Goal: Information Seeking & Learning: Find specific page/section

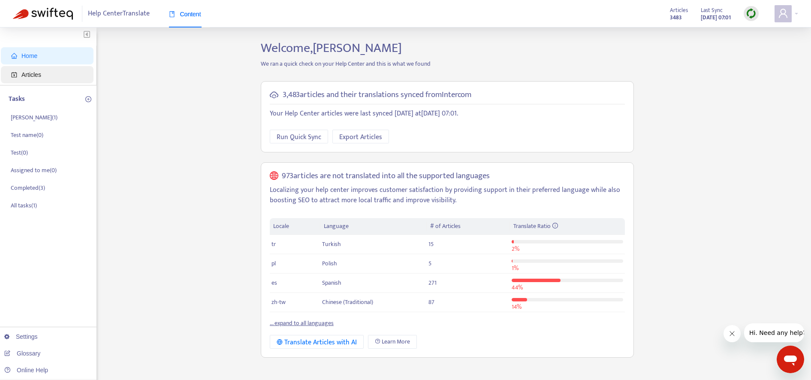
click at [65, 75] on span "Articles" at bounding box center [48, 74] width 75 height 17
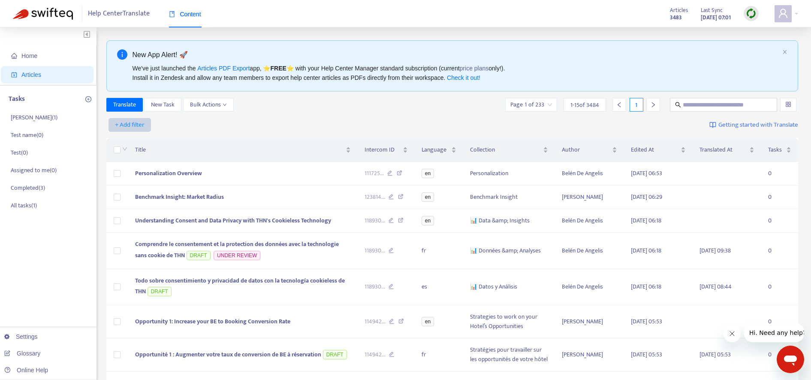
click at [135, 125] on span "+ Add filter" at bounding box center [130, 125] width 30 height 10
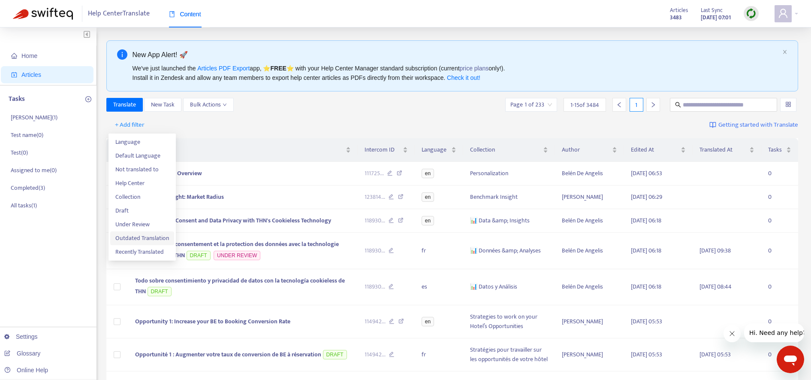
click at [164, 241] on span "Outdated Translation" at bounding box center [142, 237] width 54 height 9
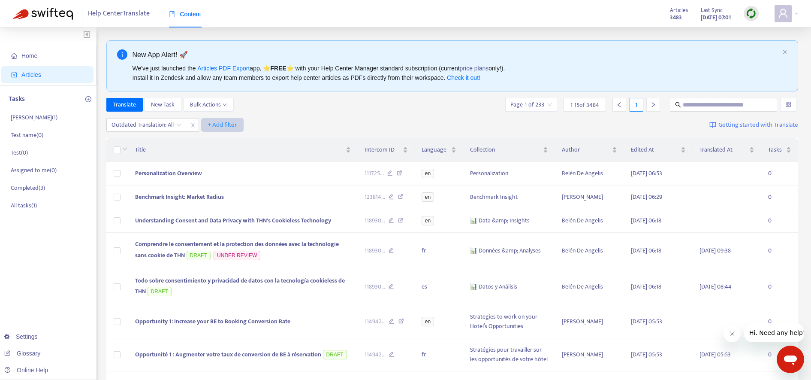
click at [229, 124] on span "+ Add filter" at bounding box center [223, 125] width 30 height 10
click at [343, 116] on div "Outdated Translation: All + Add filter Getting started with Translate" at bounding box center [452, 125] width 692 height 20
click at [199, 18] on span "Content" at bounding box center [185, 14] width 32 height 7
click at [189, 129] on span "close" at bounding box center [192, 125] width 11 height 10
click at [134, 127] on span "+ Add filter" at bounding box center [130, 125] width 30 height 10
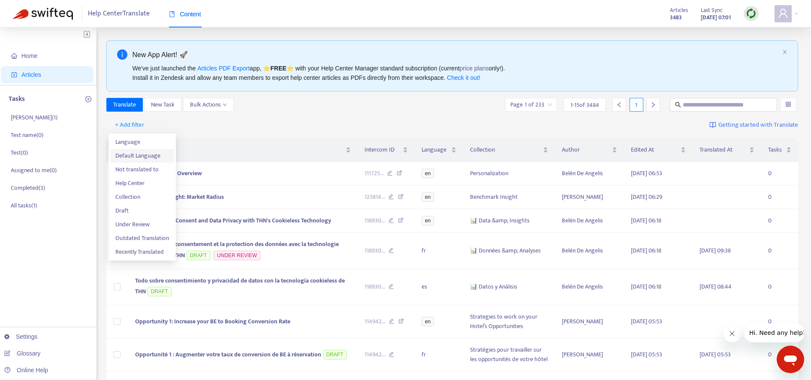
click at [155, 159] on span "Default Language" at bounding box center [142, 155] width 54 height 9
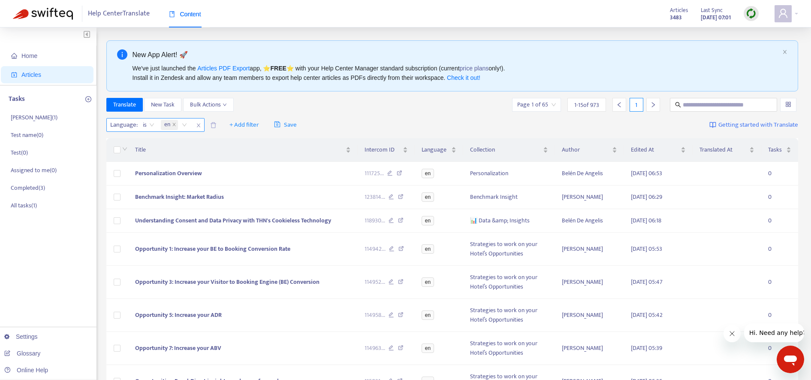
click at [197, 124] on icon "close" at bounding box center [198, 125] width 5 height 5
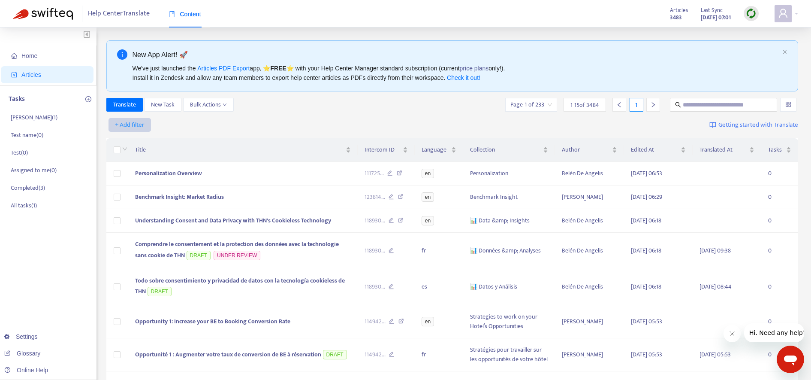
click at [142, 126] on span "+ Add filter" at bounding box center [130, 125] width 30 height 10
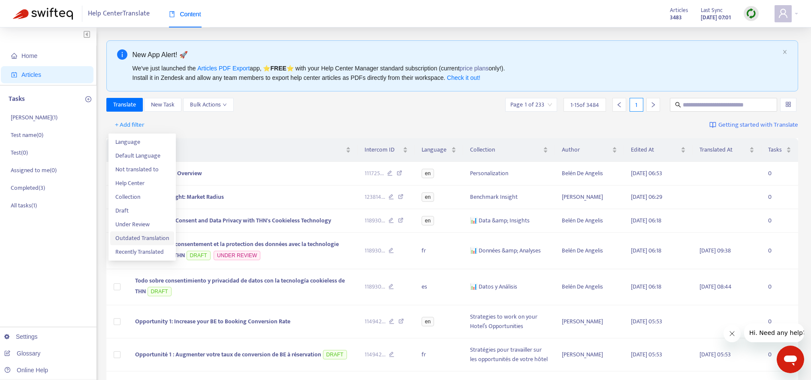
click at [145, 239] on span "Outdated Translation" at bounding box center [142, 237] width 54 height 9
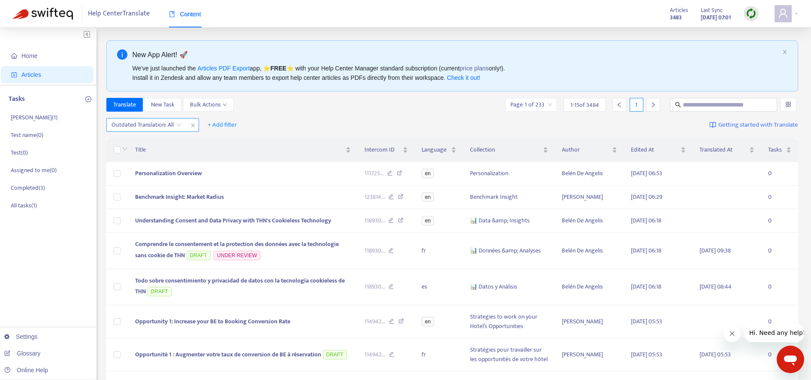
click at [179, 124] on input "search" at bounding box center [147, 124] width 70 height 13
click at [206, 145] on div "Yes" at bounding box center [188, 141] width 149 height 9
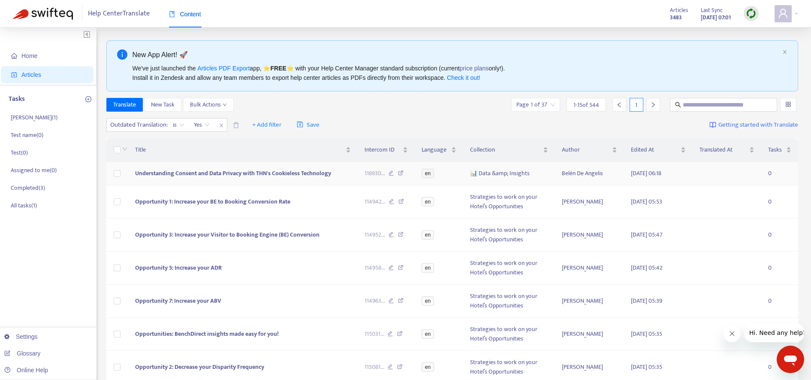
click at [292, 172] on span "Understanding Consent and Data Privacy with THN's Cookieless Technology" at bounding box center [233, 173] width 196 height 10
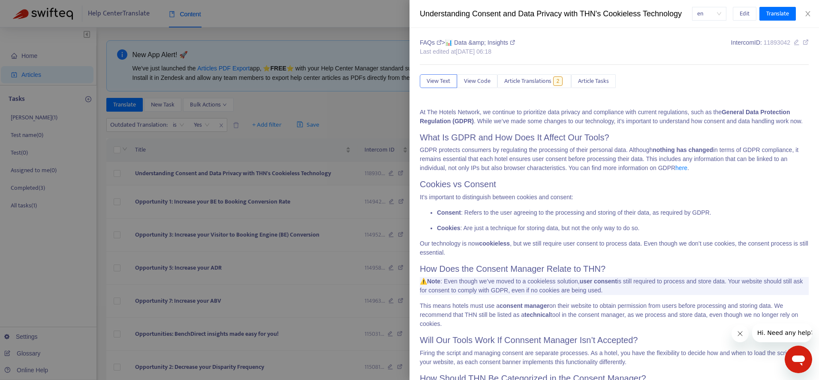
click at [292, 172] on div at bounding box center [409, 190] width 819 height 380
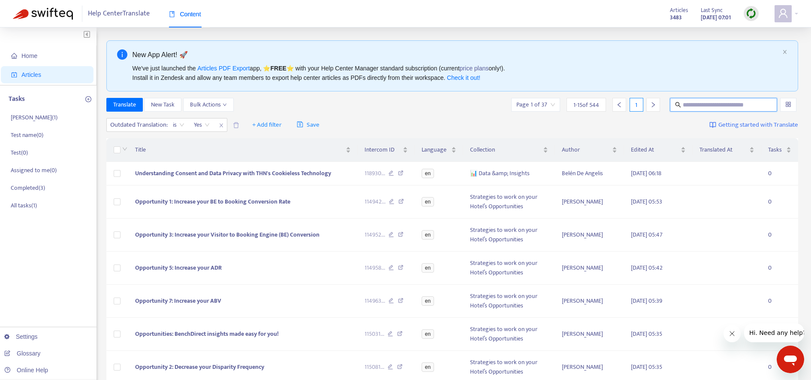
click at [738, 108] on input "text" at bounding box center [724, 104] width 82 height 9
type input "*******"
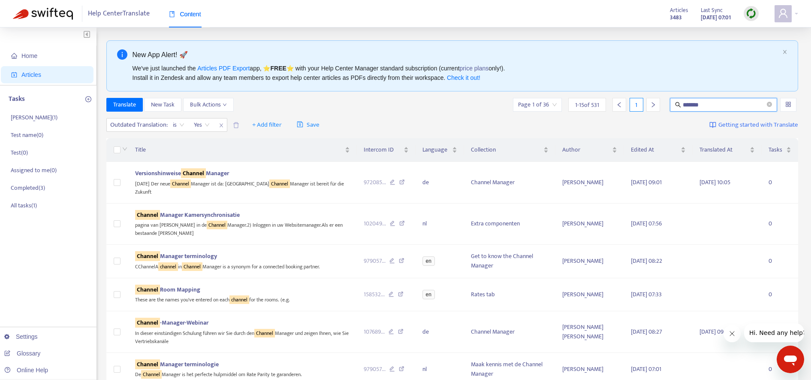
click at [719, 107] on input "*******" at bounding box center [724, 104] width 82 height 9
click at [186, 287] on span "Channel Room Mapping" at bounding box center [167, 289] width 65 height 10
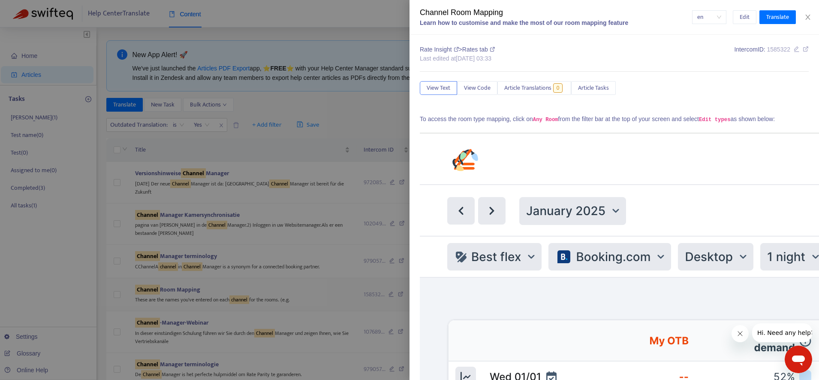
click at [187, 289] on div at bounding box center [409, 190] width 819 height 380
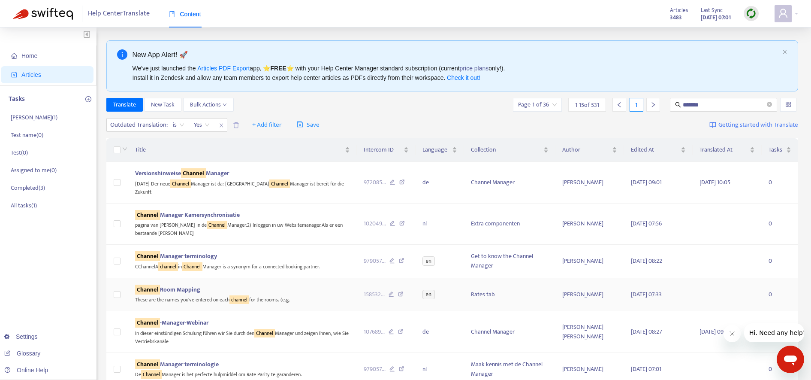
click at [185, 292] on span "Channel Room Mapping" at bounding box center [167, 289] width 65 height 10
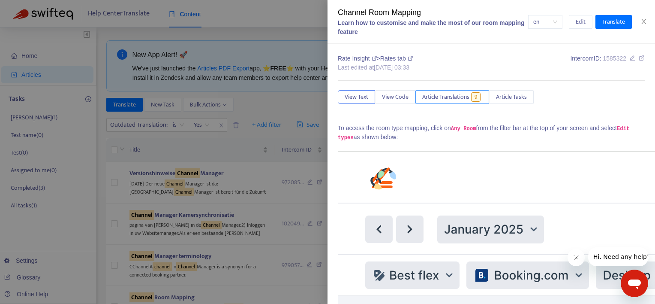
click at [443, 97] on span "Article Translations" at bounding box center [445, 96] width 47 height 9
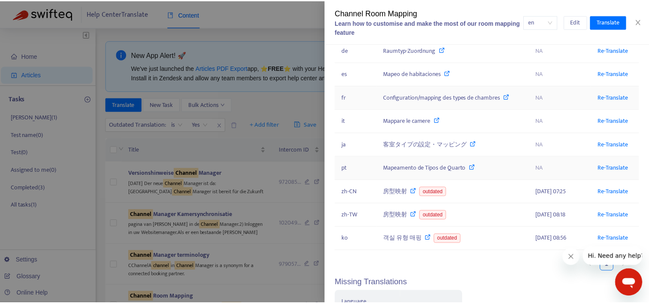
scroll to position [86, 0]
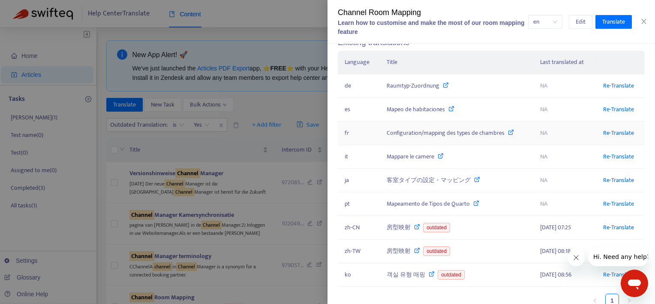
click at [475, 131] on div "Configuration/mapping des types de chambres" at bounding box center [457, 132] width 140 height 9
click at [513, 132] on div "Configuration/mapping des types de chambres" at bounding box center [457, 132] width 140 height 9
click at [511, 132] on icon at bounding box center [511, 132] width 6 height 6
click at [273, 105] on div at bounding box center [327, 152] width 655 height 304
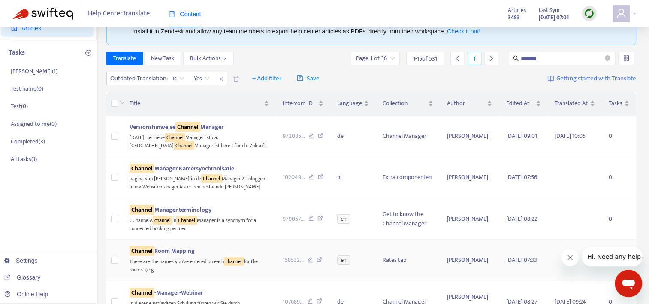
scroll to position [0, 0]
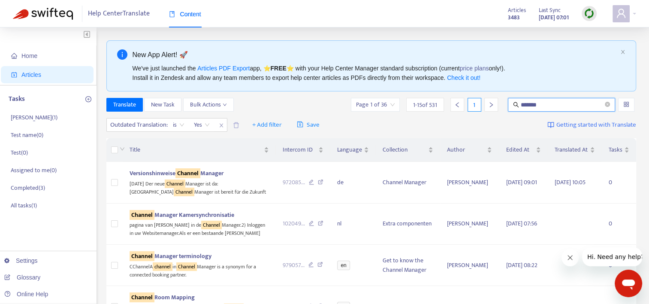
click at [581, 100] on input "*******" at bounding box center [562, 104] width 82 height 9
drag, startPoint x: 58, startPoint y: 77, endPoint x: 42, endPoint y: 74, distance: 16.7
click at [42, 74] on span "Articles" at bounding box center [48, 74] width 75 height 17
drag, startPoint x: 42, startPoint y: 74, endPoint x: 29, endPoint y: 75, distance: 13.3
click at [29, 75] on span "Articles" at bounding box center [31, 74] width 20 height 7
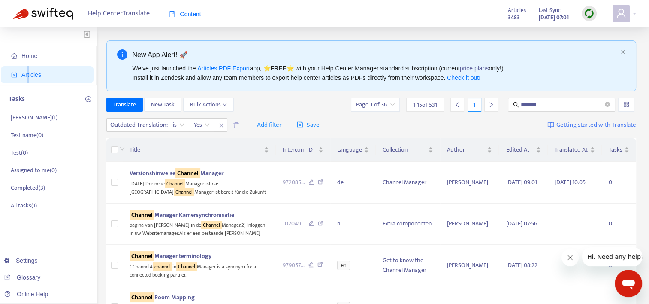
click at [29, 75] on span "Articles" at bounding box center [31, 74] width 20 height 7
click at [571, 100] on input "*******" at bounding box center [562, 104] width 82 height 9
click at [23, 74] on span "Articles" at bounding box center [31, 74] width 20 height 7
click at [33, 56] on span "Home" at bounding box center [29, 55] width 16 height 7
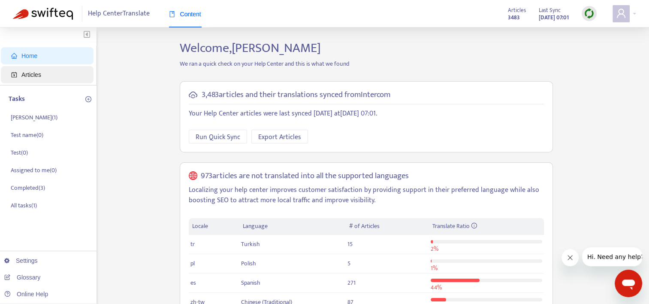
click at [39, 73] on span "Articles" at bounding box center [31, 74] width 20 height 7
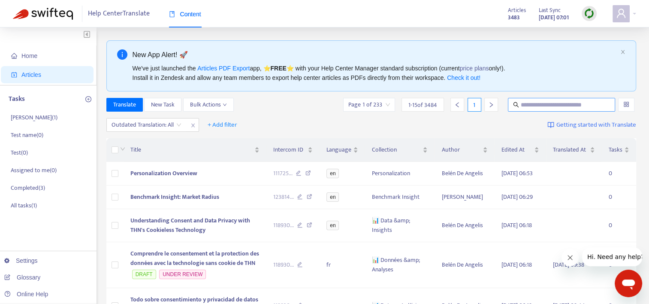
click at [552, 104] on input "text" at bounding box center [562, 104] width 82 height 9
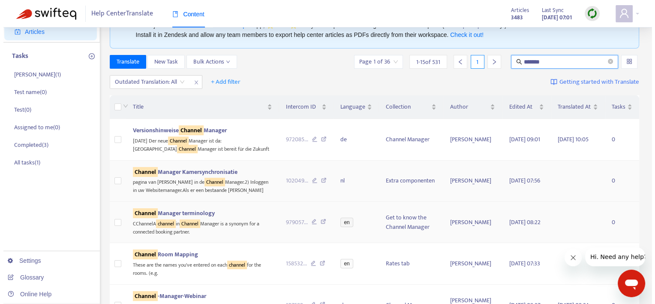
scroll to position [86, 0]
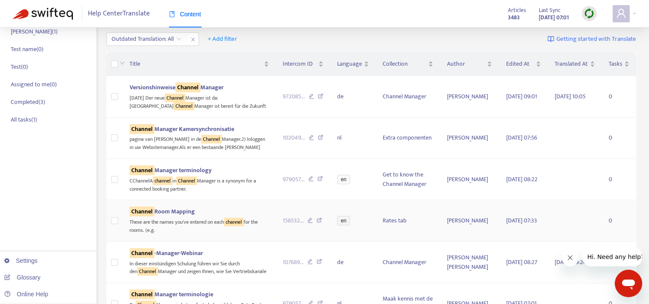
click at [170, 211] on span "Channel Room Mapping" at bounding box center [162, 211] width 65 height 10
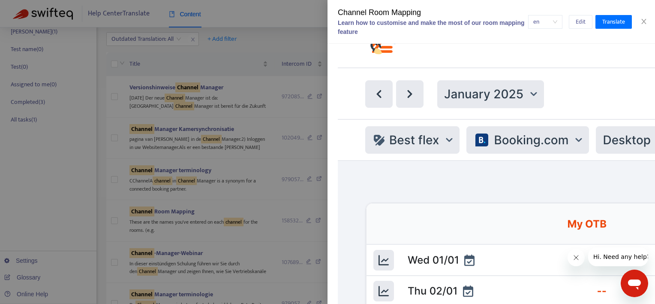
scroll to position [0, 0]
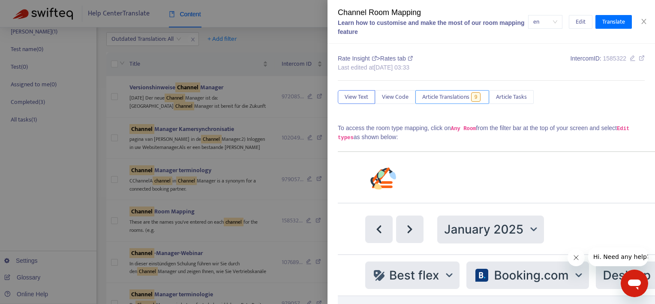
click at [455, 100] on span "Article Translations" at bounding box center [445, 96] width 47 height 9
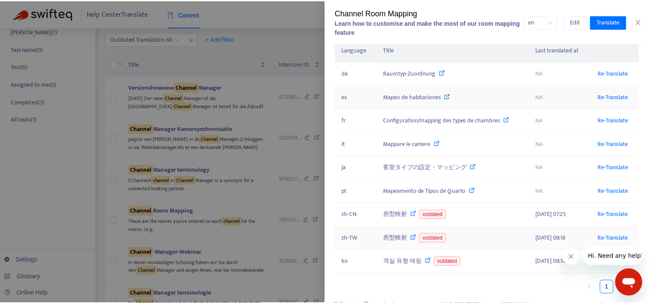
scroll to position [86, 0]
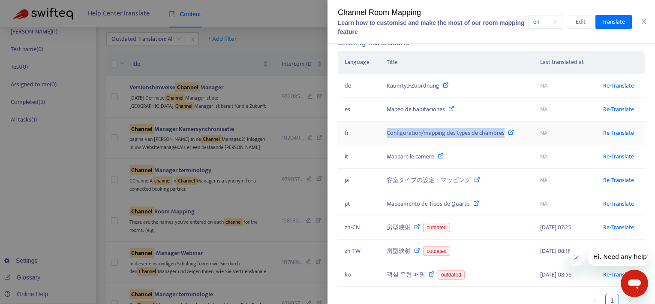
drag, startPoint x: 369, startPoint y: 132, endPoint x: 504, endPoint y: 133, distance: 135.1
click at [504, 133] on tr "fr Configuration/mapping des types de chambres NA Re-Translate" at bounding box center [491, 133] width 307 height 24
copy tr "Configuration/mapping des types de chambres"
click at [282, 38] on div at bounding box center [327, 152] width 655 height 304
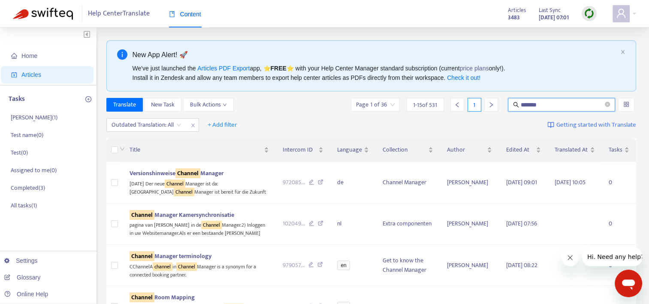
click at [546, 104] on input "*******" at bounding box center [562, 104] width 82 height 9
click at [546, 105] on input "*******" at bounding box center [562, 104] width 82 height 9
paste input "**********"
paste input "text"
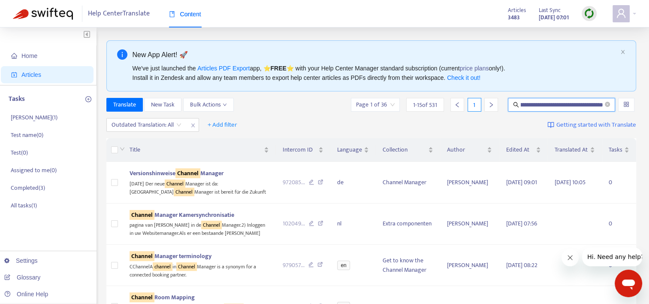
scroll to position [0, 57]
type input "**********"
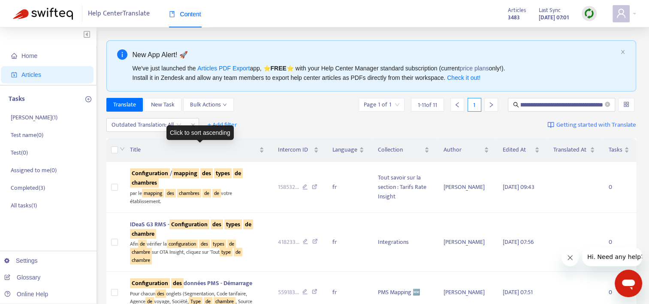
scroll to position [0, 0]
click at [180, 126] on div "Click to sort ascending" at bounding box center [199, 132] width 67 height 15
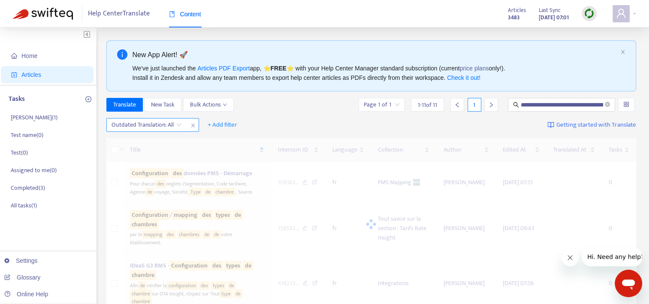
click at [181, 119] on input "search" at bounding box center [147, 124] width 70 height 13
click at [172, 142] on div "Yes" at bounding box center [187, 141] width 149 height 9
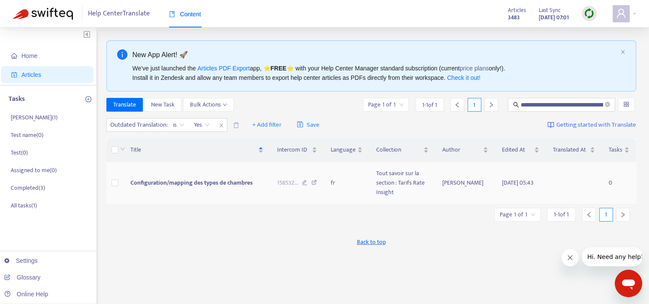
click at [234, 184] on span "Configuration/mapping des types de chambres" at bounding box center [191, 183] width 122 height 10
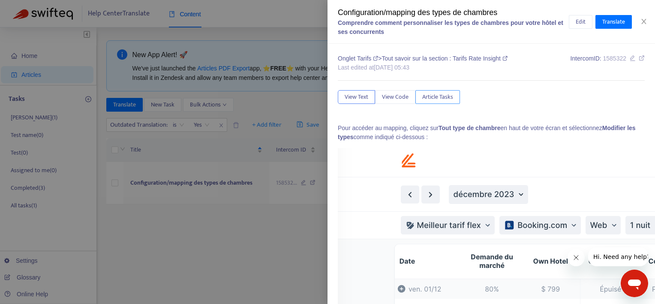
click at [445, 95] on span "Article Tasks" at bounding box center [437, 96] width 31 height 9
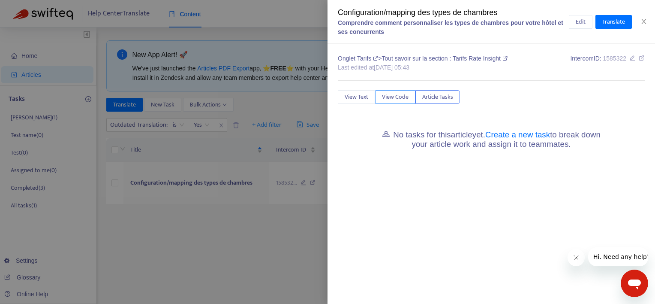
click at [393, 101] on span "View Code" at bounding box center [395, 96] width 27 height 9
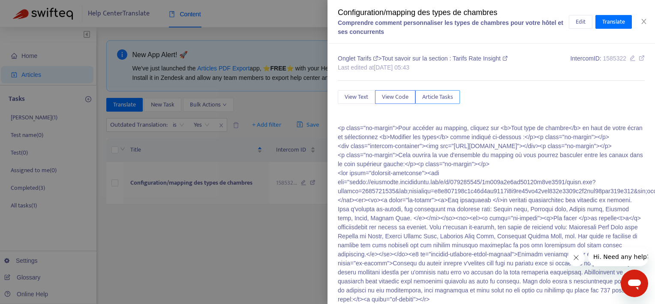
click at [424, 95] on span "Article Tasks" at bounding box center [437, 96] width 31 height 9
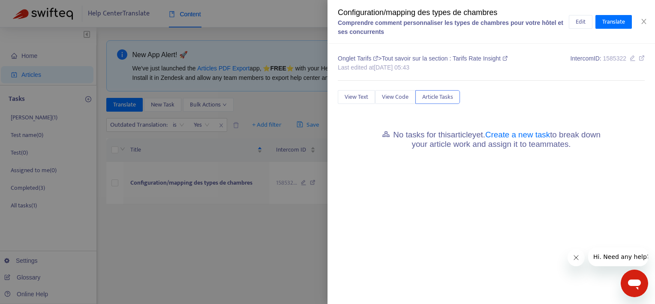
click at [233, 224] on div at bounding box center [327, 152] width 655 height 304
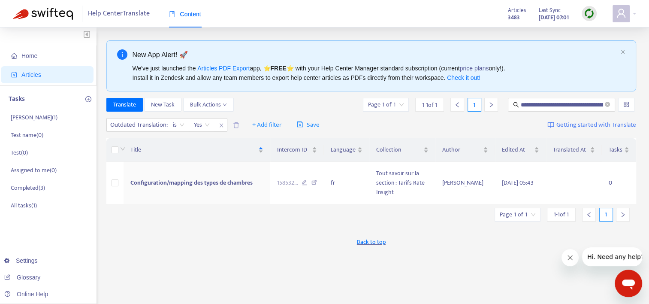
scroll to position [43, 0]
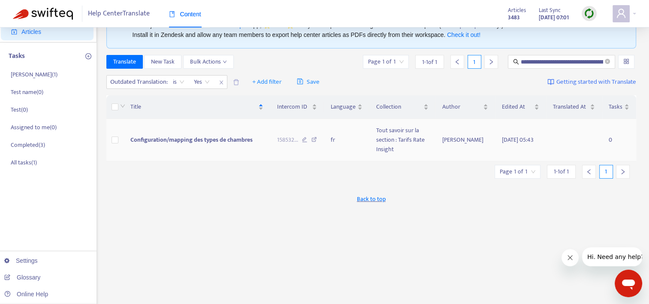
click at [231, 145] on td "Configuration/mapping des types de chambres" at bounding box center [197, 140] width 147 height 42
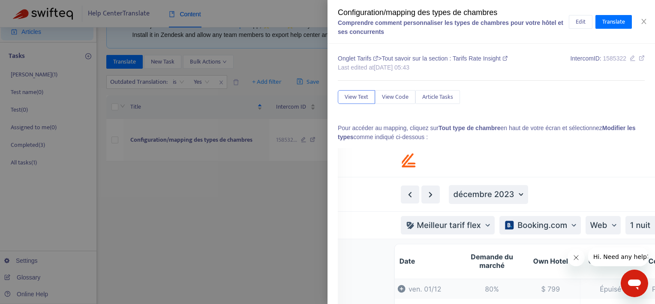
click at [235, 196] on div at bounding box center [327, 152] width 655 height 304
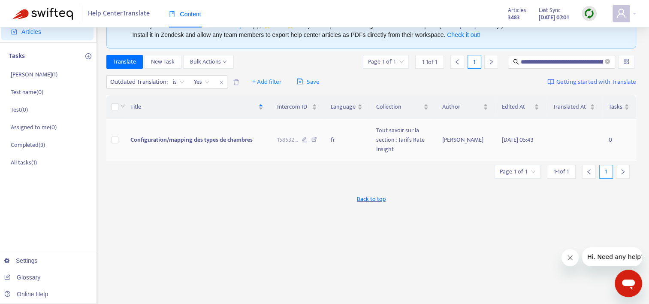
click at [317, 138] on icon at bounding box center [314, 141] width 6 height 8
click at [238, 213] on div "**********" at bounding box center [371, 248] width 530 height 502
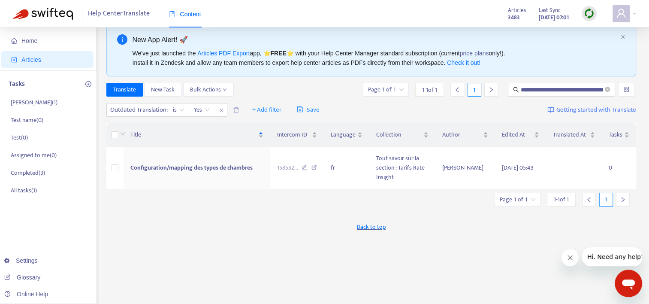
scroll to position [0, 0]
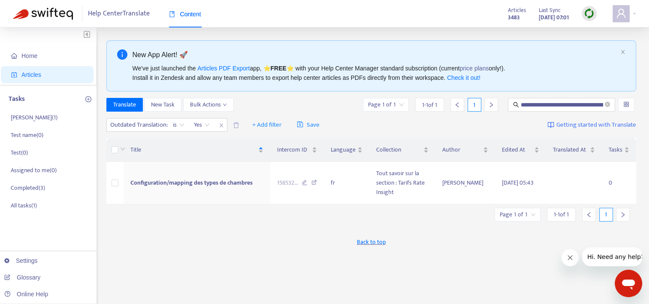
click at [56, 75] on span "Articles" at bounding box center [48, 74] width 75 height 17
click at [68, 60] on span "Home" at bounding box center [48, 55] width 75 height 17
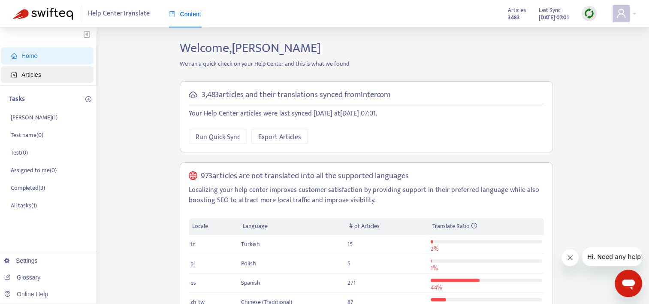
click at [60, 75] on span "Articles" at bounding box center [48, 74] width 75 height 17
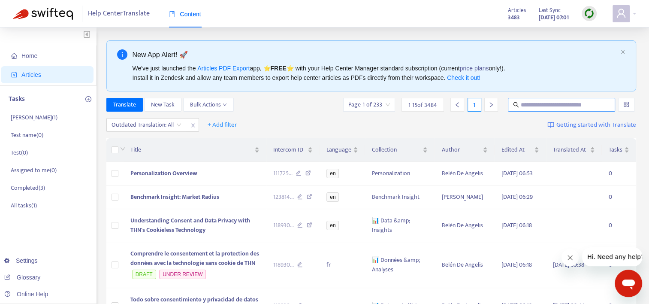
click at [547, 104] on input "text" at bounding box center [562, 104] width 82 height 9
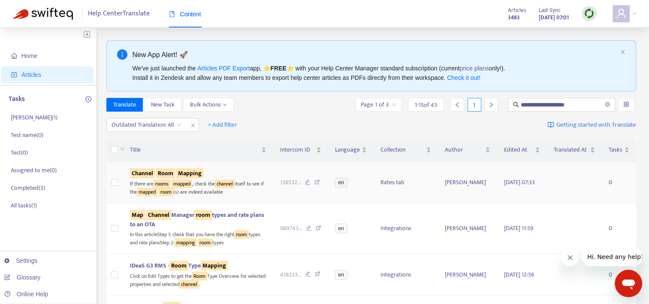
click at [317, 182] on icon at bounding box center [317, 183] width 6 height 8
click at [187, 174] on sqkw "Mapping" at bounding box center [189, 173] width 27 height 10
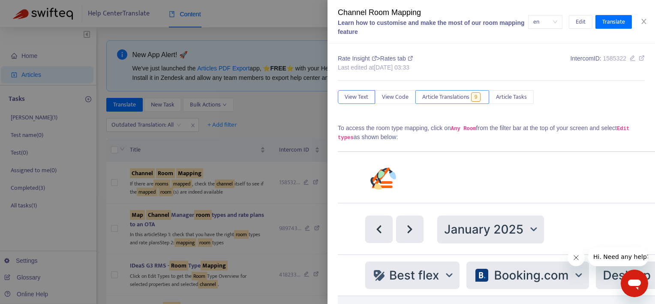
click at [442, 94] on span "Article Translations" at bounding box center [445, 96] width 47 height 9
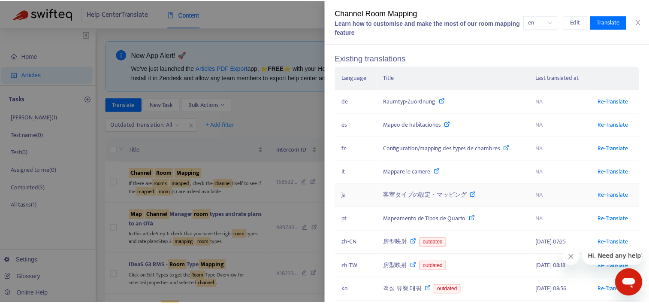
scroll to position [86, 0]
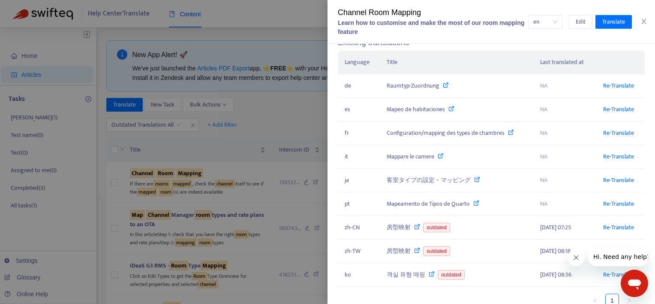
click at [283, 117] on div at bounding box center [327, 152] width 655 height 304
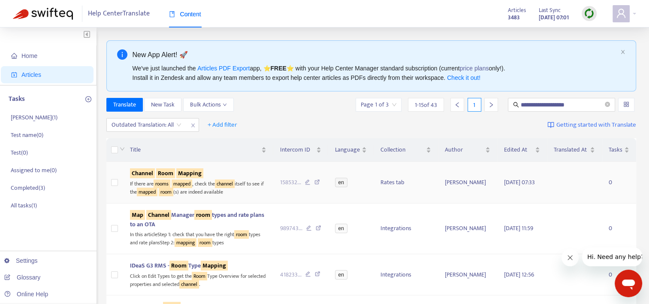
click at [172, 171] on sqkw "Room" at bounding box center [165, 173] width 19 height 10
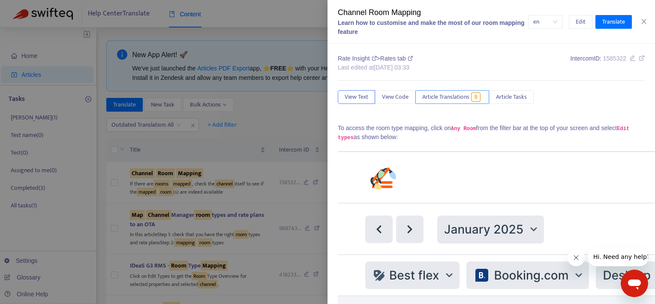
click at [435, 100] on span "Article Translations" at bounding box center [445, 96] width 47 height 9
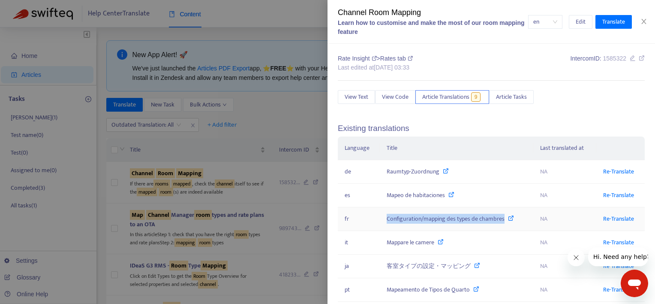
drag, startPoint x: 386, startPoint y: 219, endPoint x: 504, endPoint y: 220, distance: 117.1
click at [504, 220] on td "Configuration/mapping des types de chambres" at bounding box center [457, 219] width 154 height 24
copy div "Configuration/mapping des types de chambres"
click at [267, 39] on div at bounding box center [327, 152] width 655 height 304
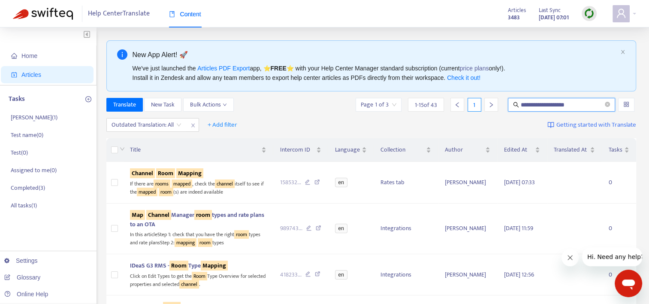
click at [568, 104] on input "**********" at bounding box center [562, 104] width 82 height 9
paste input "**********"
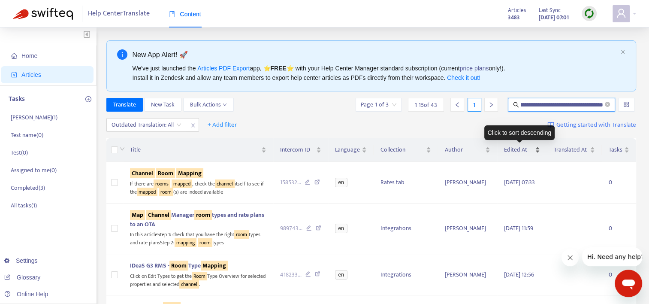
type input "**********"
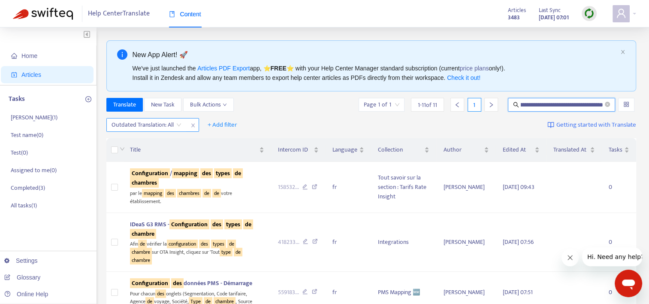
click at [177, 122] on input "search" at bounding box center [147, 124] width 70 height 13
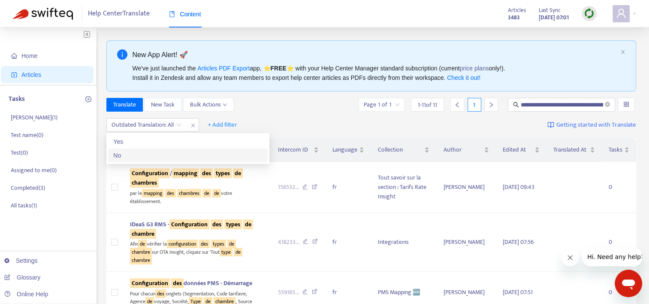
drag, startPoint x: 172, startPoint y: 158, endPoint x: 184, endPoint y: 157, distance: 12.1
click at [173, 158] on div "No" at bounding box center [187, 155] width 149 height 9
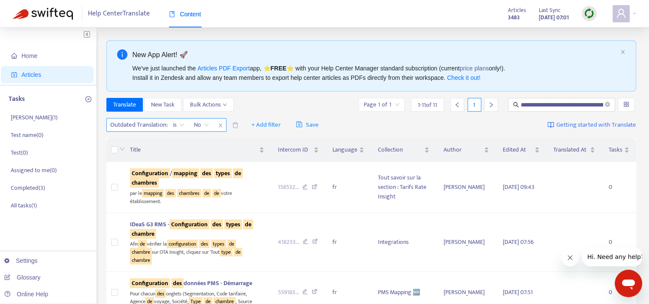
click at [206, 122] on span "No" at bounding box center [201, 124] width 15 height 13
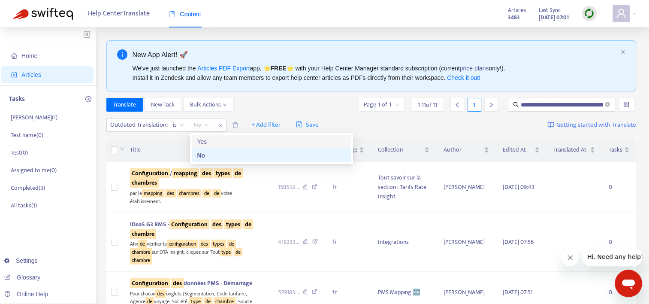
click at [226, 143] on div "Yes" at bounding box center [271, 141] width 149 height 9
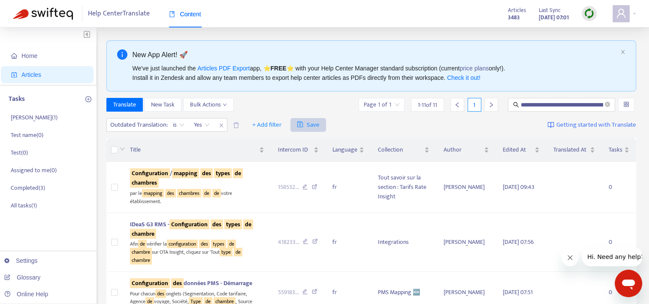
click at [311, 127] on span "Save" at bounding box center [308, 125] width 23 height 10
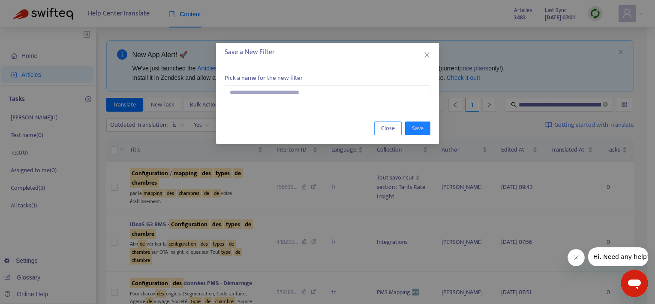
click at [381, 129] on span "Close" at bounding box center [388, 128] width 14 height 9
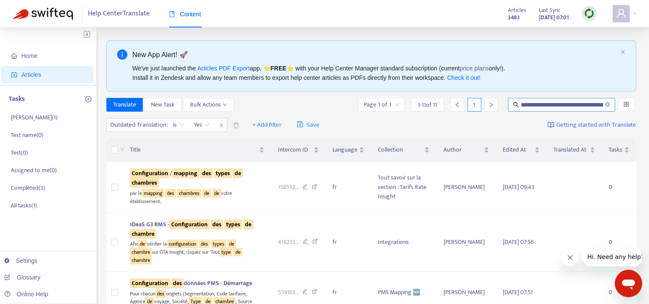
click at [575, 105] on input "**********" at bounding box center [562, 104] width 82 height 9
click at [151, 129] on span "Outdated Translation :" at bounding box center [138, 124] width 62 height 13
click at [378, 124] on div "Outdated Translation : is Yes + Add filter Save Getting started with Translate" at bounding box center [371, 125] width 530 height 20
click at [178, 123] on span "is" at bounding box center [179, 124] width 12 height 13
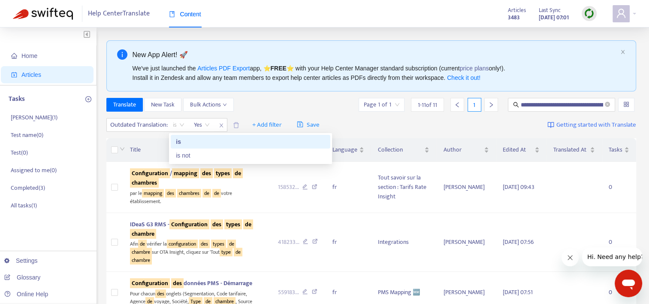
click at [203, 144] on div "is" at bounding box center [250, 141] width 149 height 9
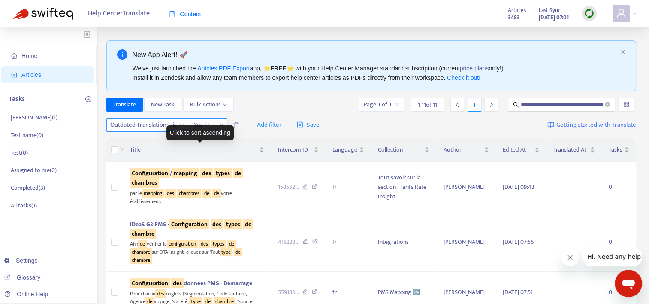
click at [210, 124] on span "Yes" at bounding box center [202, 124] width 16 height 13
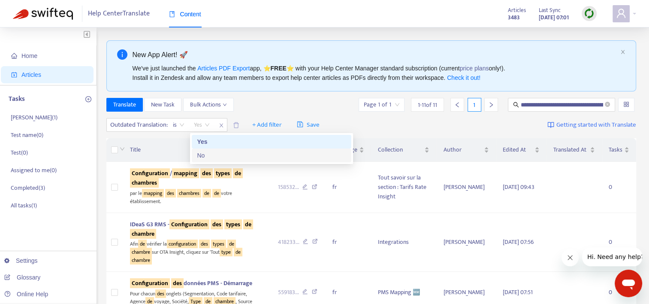
click at [212, 155] on div "No" at bounding box center [271, 155] width 149 height 9
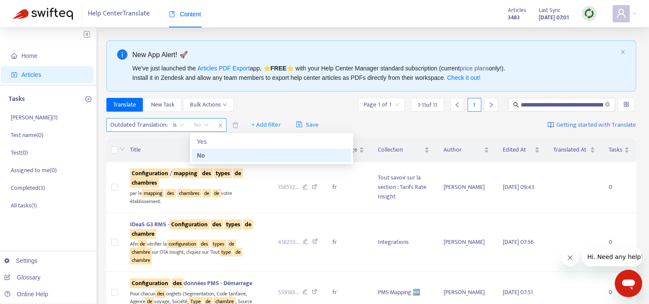
click at [212, 124] on div "No" at bounding box center [201, 124] width 24 height 13
click at [217, 142] on div "Yes" at bounding box center [271, 141] width 149 height 9
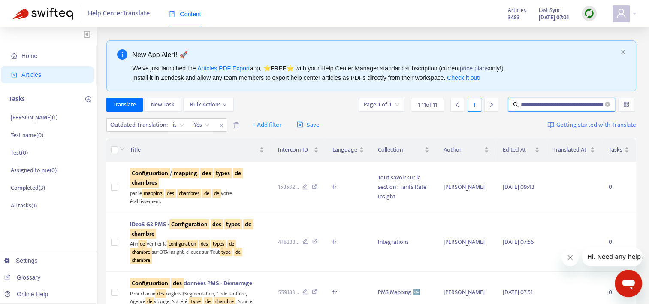
click at [579, 107] on input "**********" at bounding box center [562, 104] width 82 height 9
click at [609, 105] on icon "close-circle" at bounding box center [607, 104] width 5 height 5
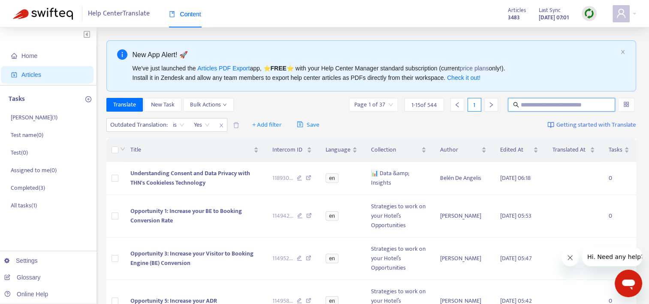
click at [580, 107] on input "text" at bounding box center [562, 104] width 82 height 9
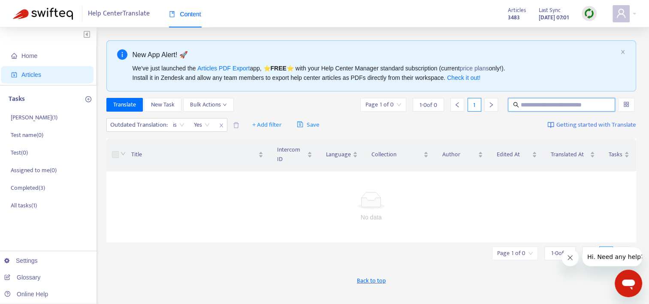
paste input "**********"
type input "**********"
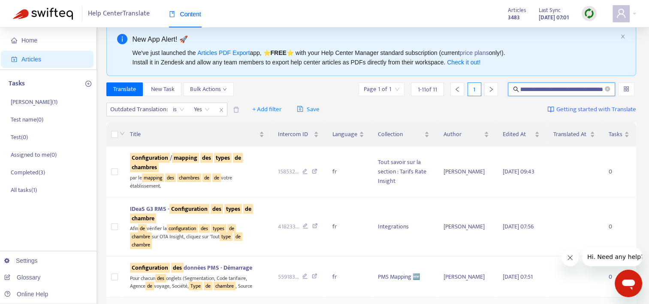
scroll to position [0, 0]
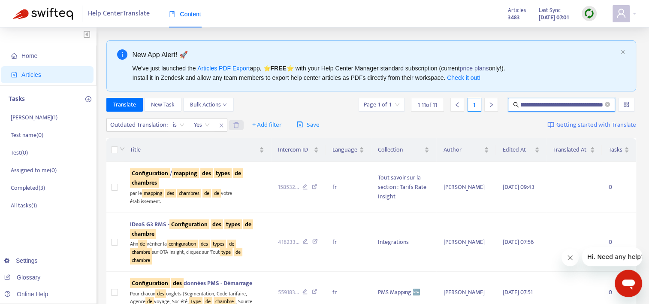
click at [239, 125] on icon "delete" at bounding box center [236, 125] width 6 height 6
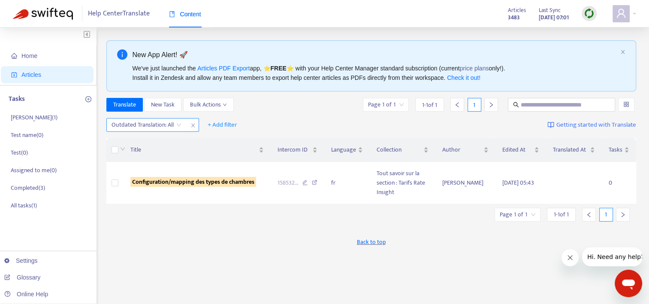
click at [178, 122] on input "search" at bounding box center [147, 124] width 70 height 13
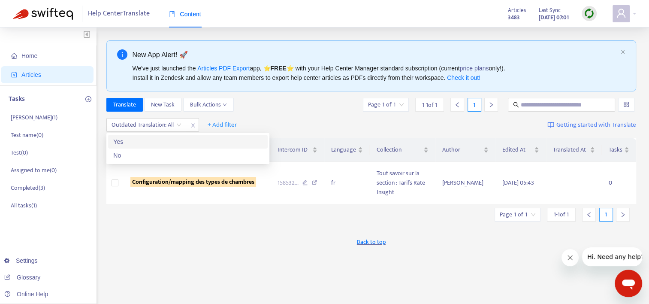
drag, startPoint x: 178, startPoint y: 150, endPoint x: 184, endPoint y: 140, distance: 12.1
click at [184, 140] on div "Yes No" at bounding box center [188, 148] width 160 height 27
click at [184, 140] on div "Yes" at bounding box center [187, 141] width 149 height 9
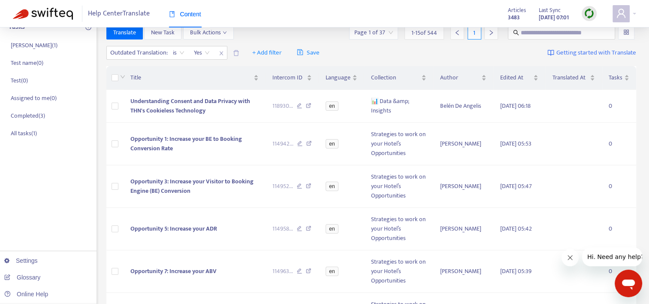
scroll to position [3, 0]
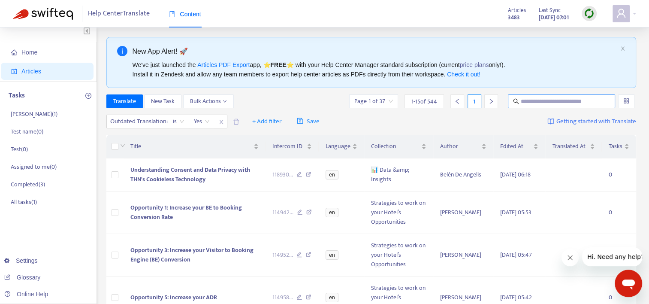
click at [554, 101] on input "text" at bounding box center [562, 101] width 82 height 9
paste input "**********"
type input "**********"
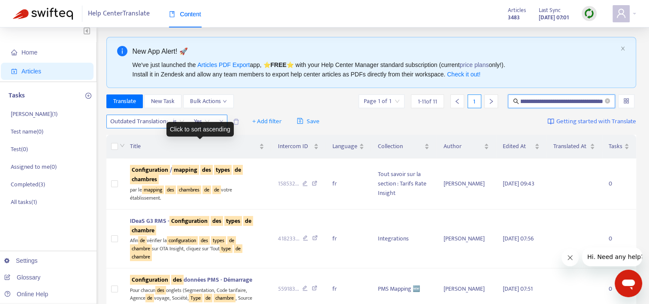
click at [211, 119] on div "Yes" at bounding box center [201, 121] width 25 height 13
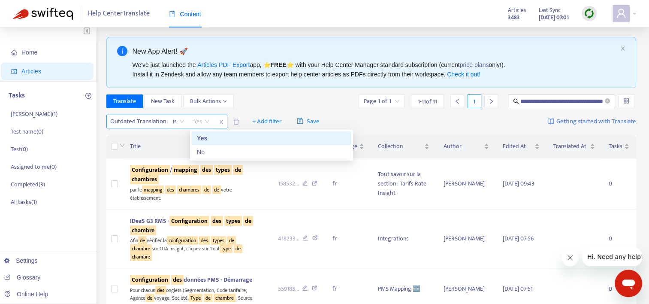
scroll to position [0, 0]
click at [218, 154] on div "No" at bounding box center [271, 151] width 149 height 9
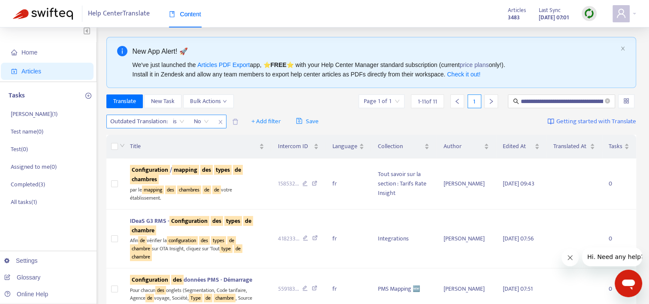
click at [208, 121] on span "No" at bounding box center [201, 121] width 15 height 13
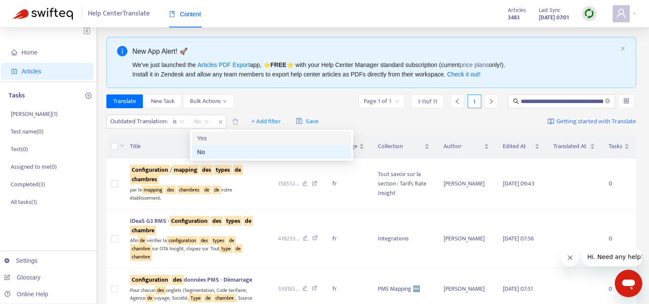
click at [207, 139] on div "Yes" at bounding box center [271, 137] width 149 height 9
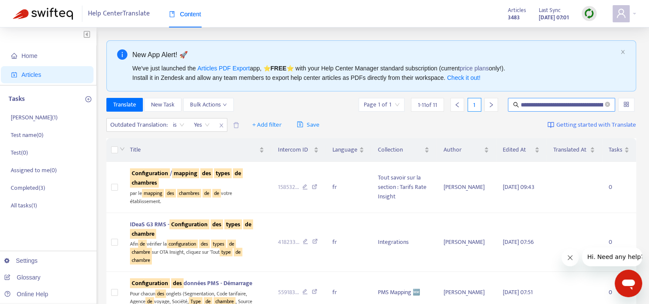
click at [541, 105] on input "**********" at bounding box center [562, 104] width 82 height 9
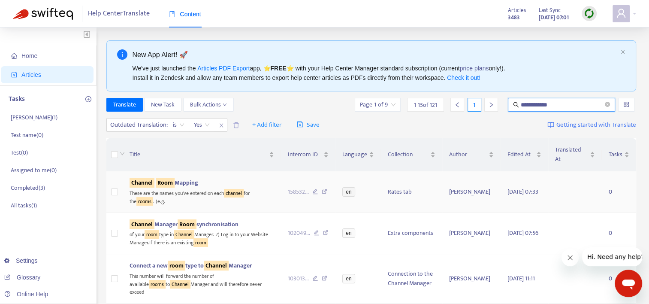
click at [189, 178] on span "Channel Room Mapping" at bounding box center [164, 183] width 69 height 10
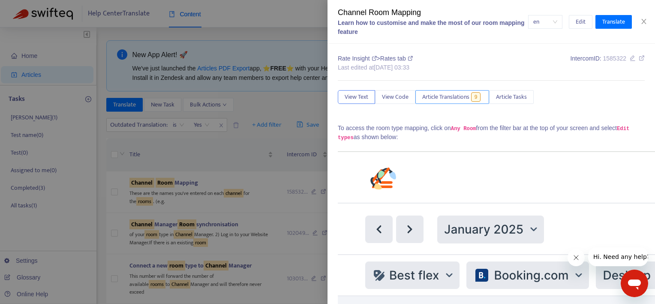
click at [439, 96] on span "Article Translations" at bounding box center [445, 96] width 47 height 9
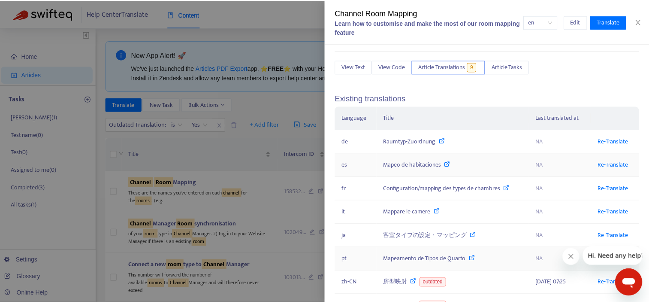
scroll to position [43, 0]
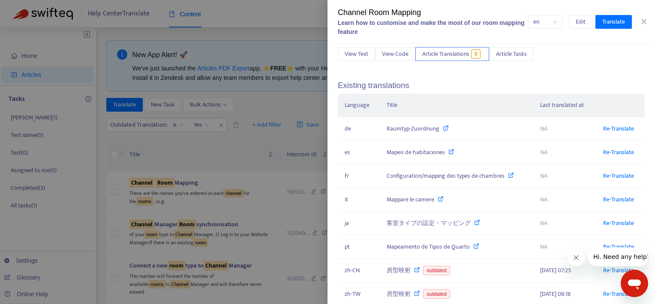
click at [575, 258] on icon "Close message from company" at bounding box center [576, 257] width 4 height 4
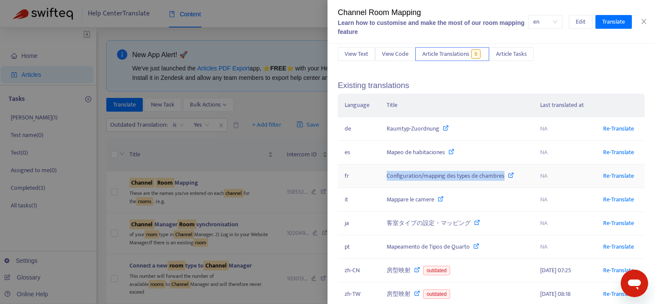
drag, startPoint x: 380, startPoint y: 177, endPoint x: 506, endPoint y: 182, distance: 126.2
click at [506, 182] on td "Configuration/mapping des types de chambres" at bounding box center [457, 176] width 154 height 24
copy div "Configuration/mapping des types de chambres"
click at [649, 21] on button "Close" at bounding box center [644, 22] width 12 height 8
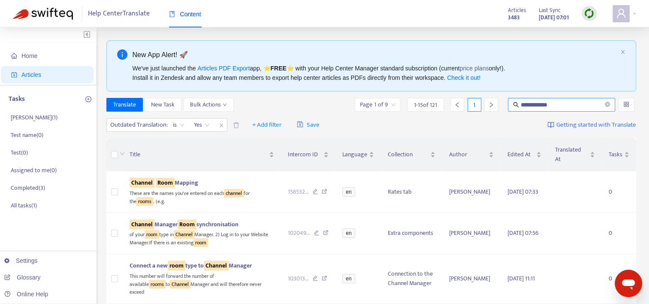
click at [562, 103] on input "**********" at bounding box center [562, 104] width 82 height 9
paste input "**********"
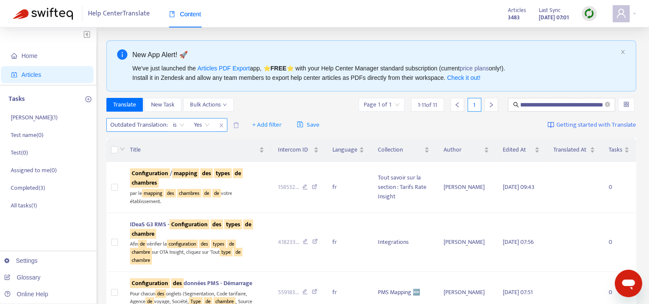
scroll to position [0, 0]
click at [222, 126] on icon "close" at bounding box center [221, 125] width 5 height 5
click at [228, 128] on div "+ Add filter Getting started with Translate" at bounding box center [371, 125] width 530 height 20
click at [127, 126] on span "+ Add filter" at bounding box center [130, 125] width 30 height 10
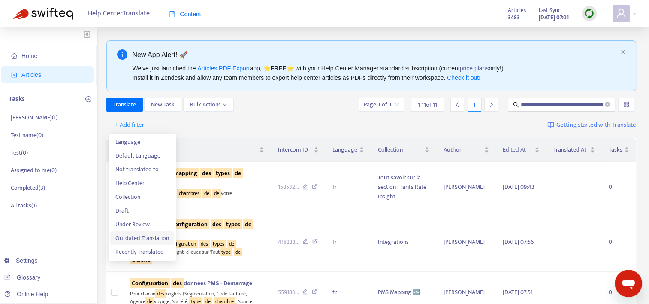
click at [155, 238] on span "Outdated Translation" at bounding box center [142, 237] width 54 height 9
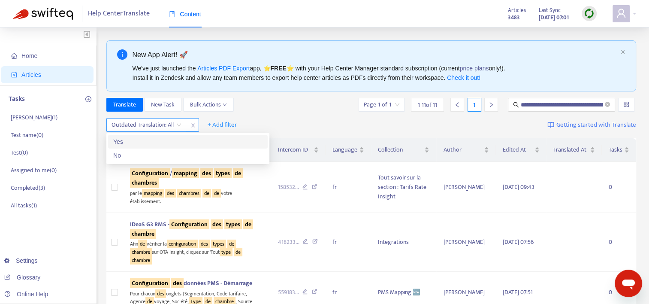
click at [173, 123] on input "search" at bounding box center [147, 124] width 70 height 13
click at [186, 159] on div "No" at bounding box center [187, 155] width 149 height 9
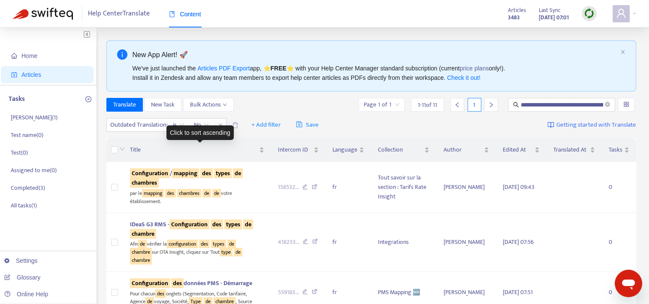
click at [202, 125] on div "Click to sort ascending" at bounding box center [199, 132] width 67 height 15
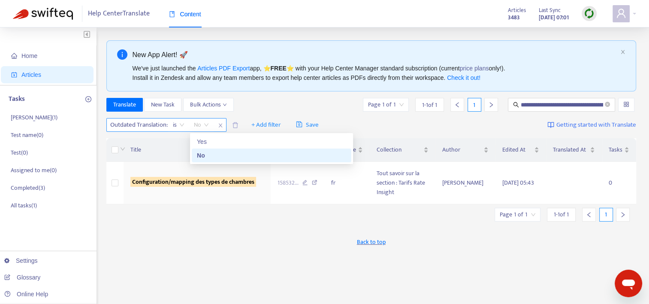
click at [204, 124] on span "No" at bounding box center [201, 124] width 15 height 13
click at [218, 144] on div "Yes" at bounding box center [271, 141] width 149 height 9
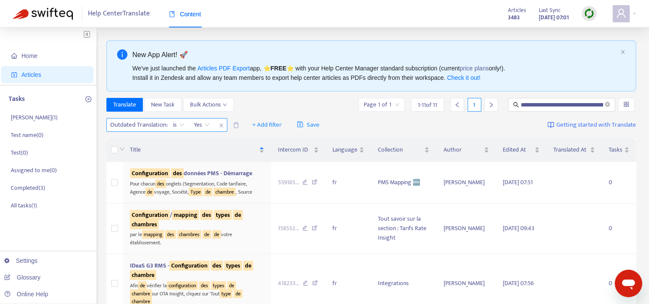
click at [210, 125] on span "Yes" at bounding box center [202, 124] width 16 height 13
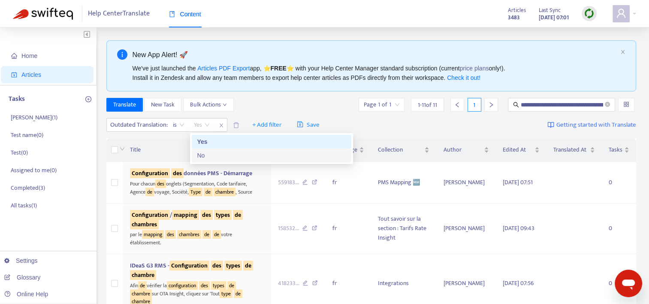
click at [211, 156] on div "No" at bounding box center [271, 155] width 149 height 9
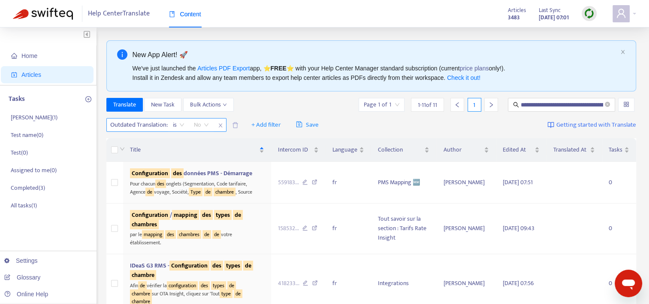
click at [210, 124] on div "No" at bounding box center [201, 124] width 24 height 13
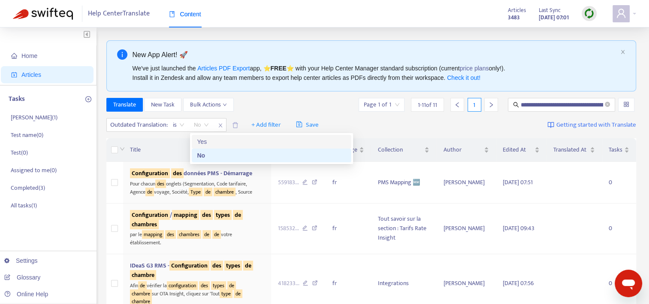
click at [211, 145] on div "Yes" at bounding box center [271, 141] width 149 height 9
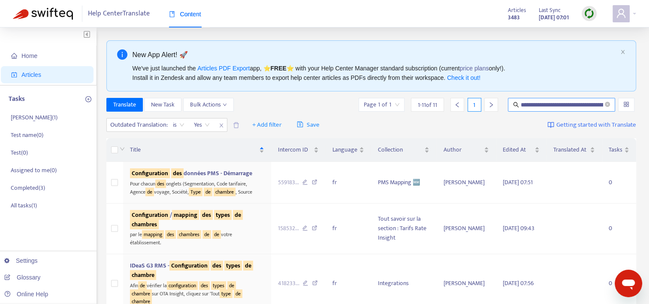
click at [523, 103] on input "**********" at bounding box center [562, 104] width 82 height 9
type input "**********"
click at [205, 123] on span "Yes" at bounding box center [202, 124] width 16 height 13
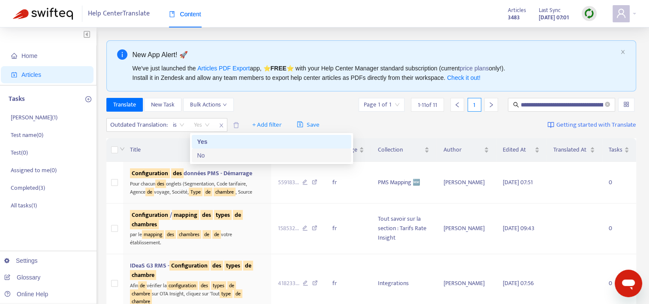
click at [213, 157] on div "No" at bounding box center [271, 155] width 149 height 9
